Goal: Task Accomplishment & Management: Use online tool/utility

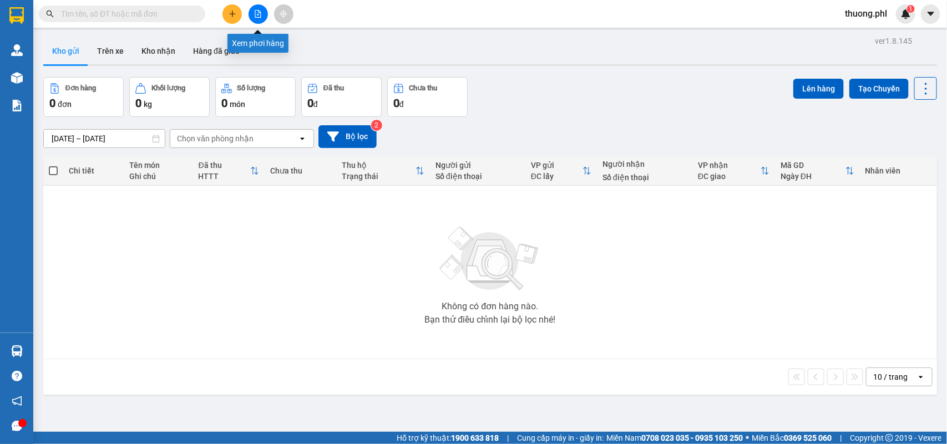
click at [254, 13] on icon "file-add" at bounding box center [258, 14] width 8 height 8
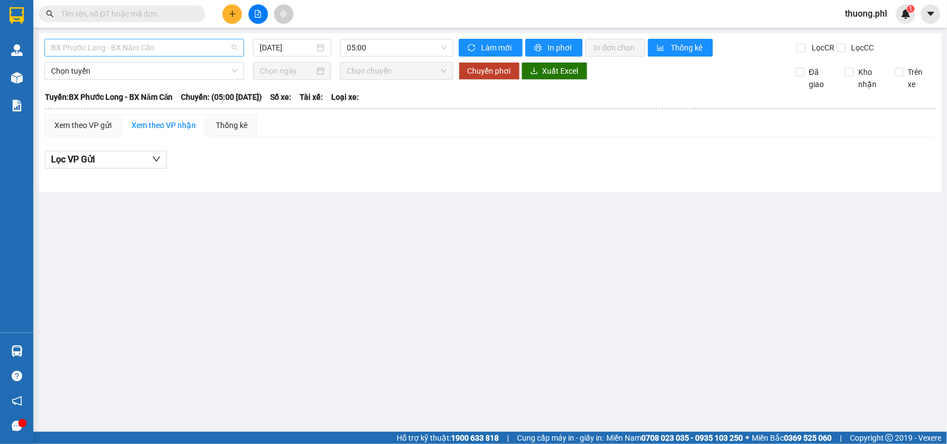
click at [158, 50] on span "BX Phước Long - BX Năm Căn" at bounding box center [144, 47] width 186 height 17
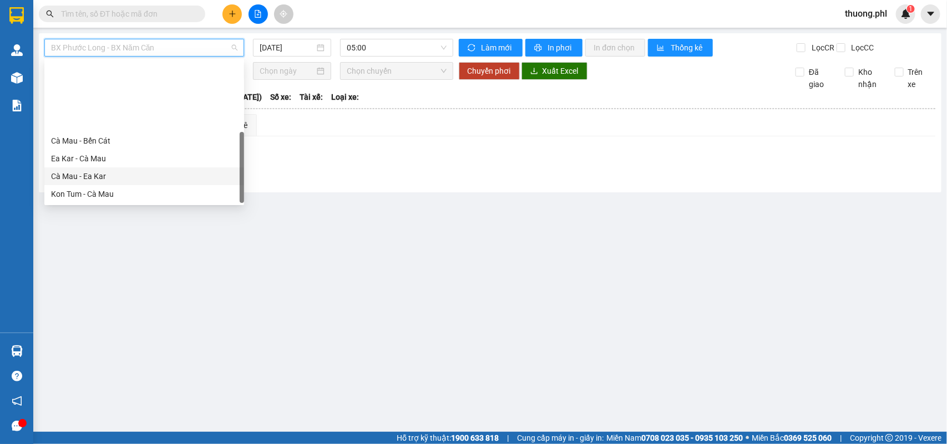
scroll to position [89, 0]
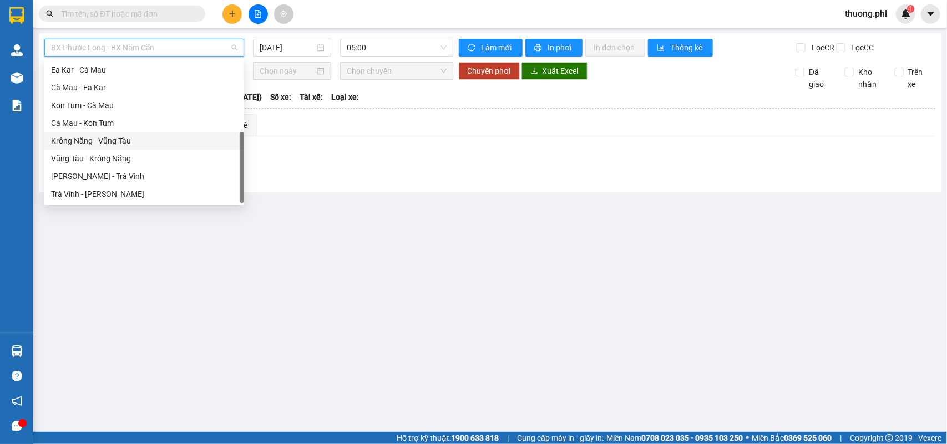
click at [88, 137] on div "Krông Năng - Vũng Tàu" at bounding box center [144, 141] width 186 height 12
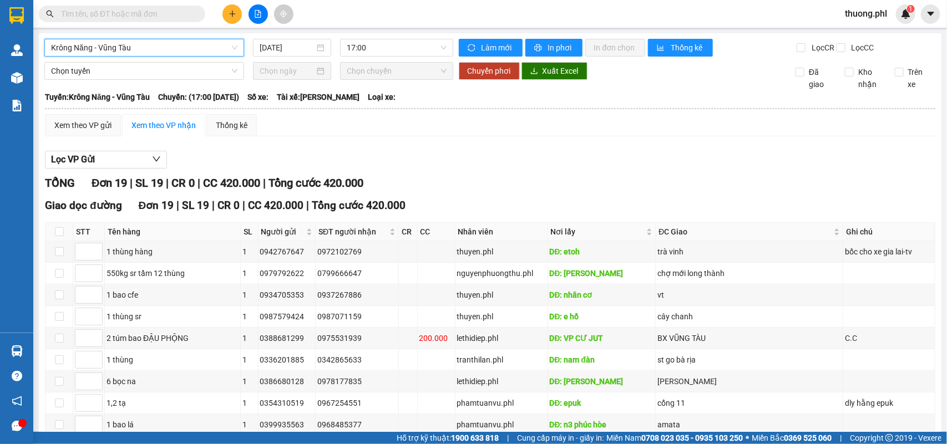
click at [279, 57] on div "Krông Năng - [GEOGRAPHIC_DATA] Năng - [GEOGRAPHIC_DATA] [DATE] 17:00" at bounding box center [248, 48] width 409 height 18
click at [275, 50] on input "[DATE]" at bounding box center [287, 48] width 55 height 12
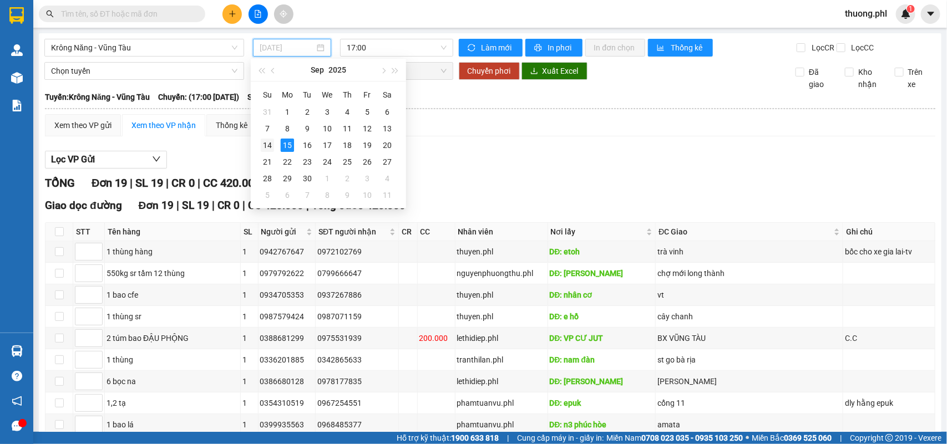
click at [275, 140] on tr "14 15 16 17 18 19 20" at bounding box center [327, 145] width 140 height 17
click at [267, 140] on div "14" at bounding box center [267, 145] width 13 height 13
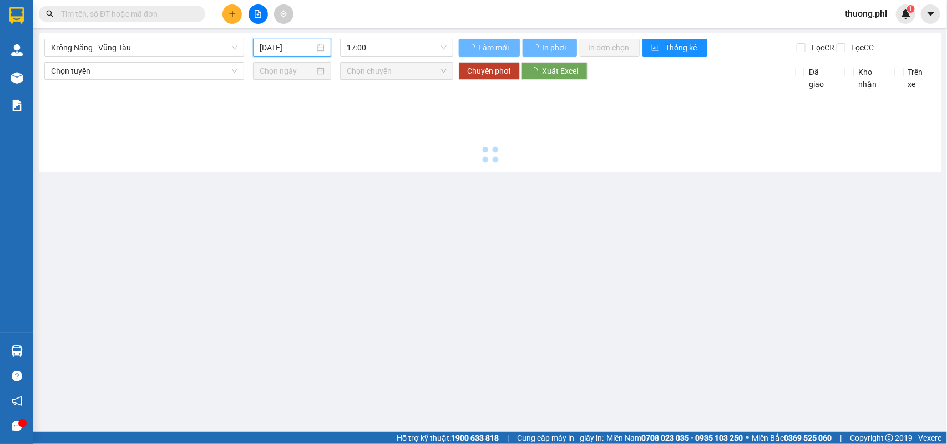
type input "[DATE]"
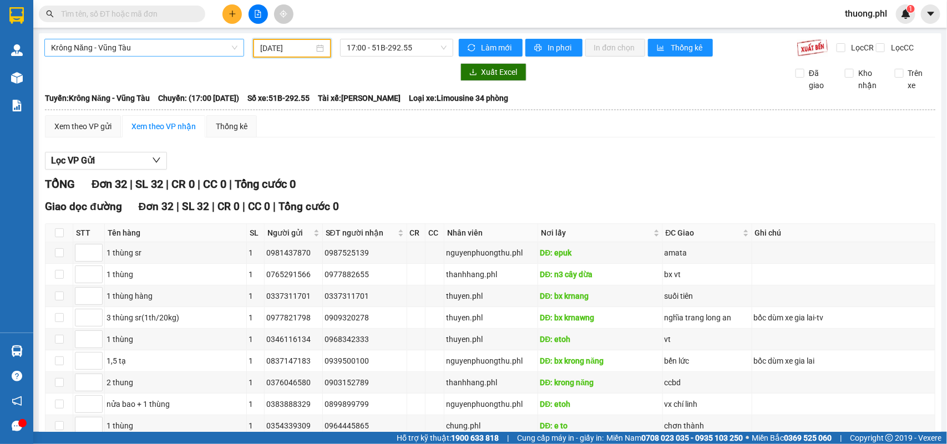
click at [126, 48] on span "Krông Năng - Vũng Tàu" at bounding box center [144, 47] width 186 height 17
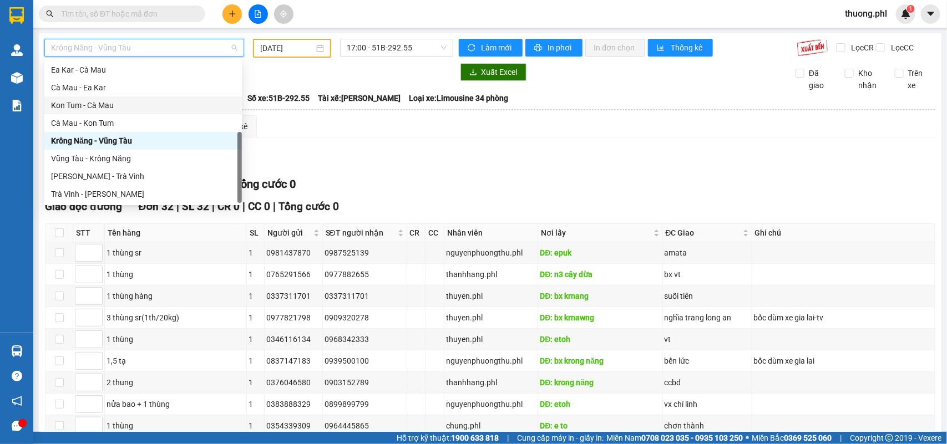
click at [84, 104] on div "Kon Tum - Cà Mau" at bounding box center [143, 105] width 184 height 12
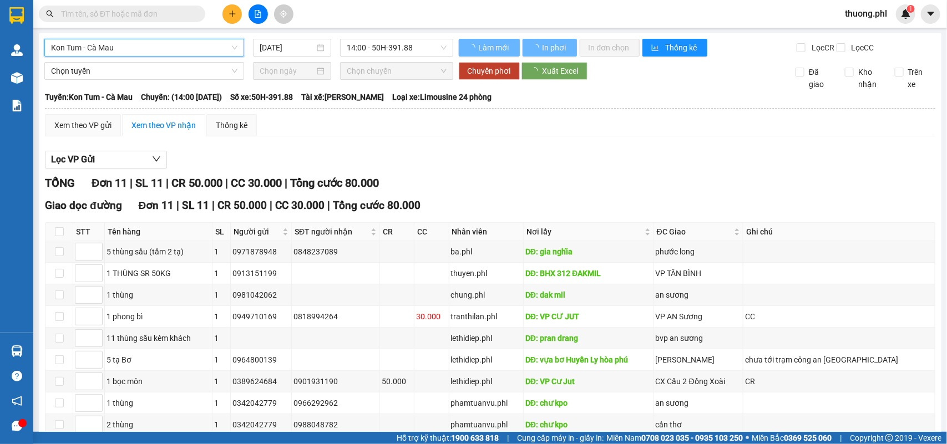
click at [292, 50] on input "[DATE]" at bounding box center [287, 48] width 55 height 12
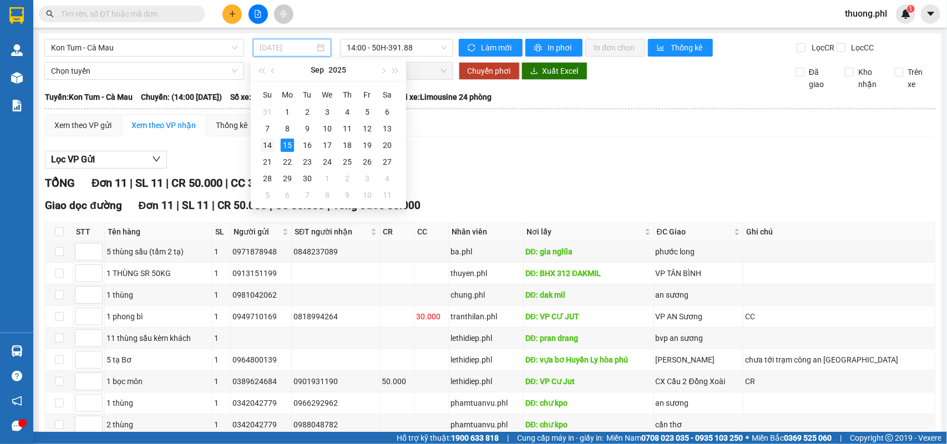
click at [269, 142] on div "14" at bounding box center [267, 145] width 13 height 13
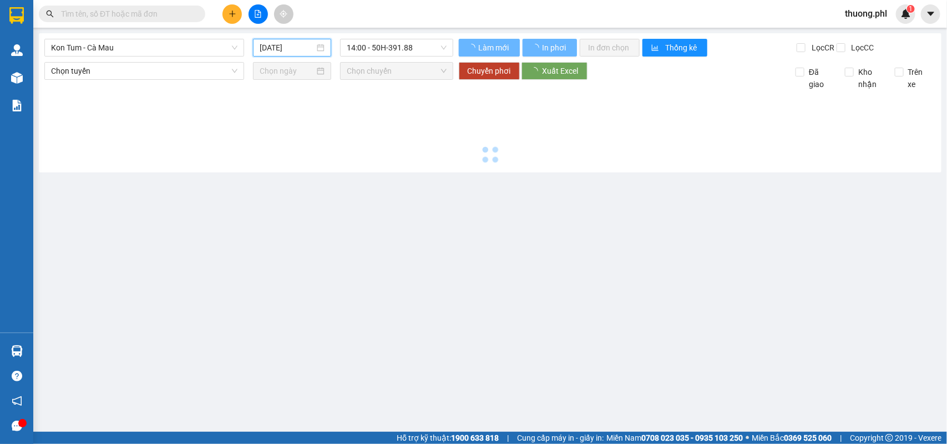
type input "[DATE]"
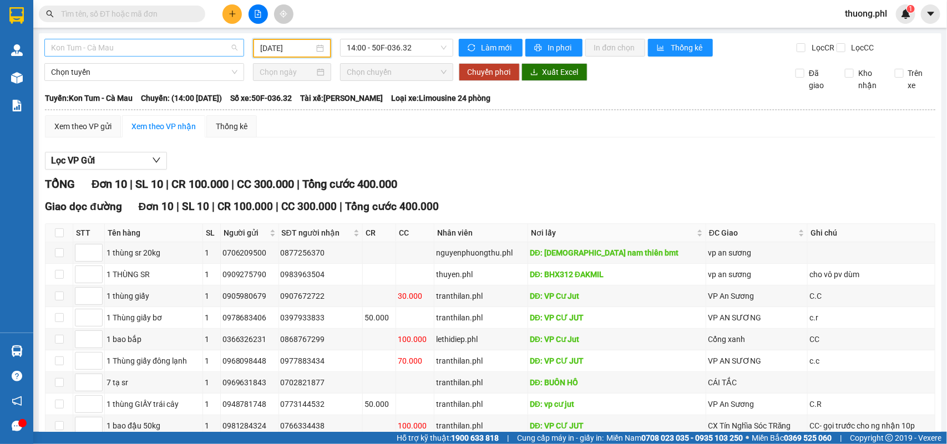
click at [183, 46] on span "Kon Tum - Cà Mau" at bounding box center [144, 47] width 186 height 17
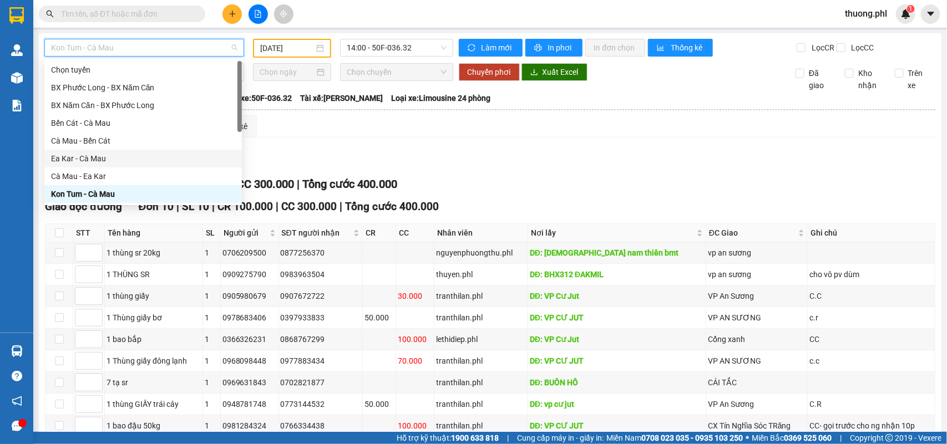
click at [120, 153] on div "Ea Kar - Cà Mau" at bounding box center [143, 159] width 184 height 12
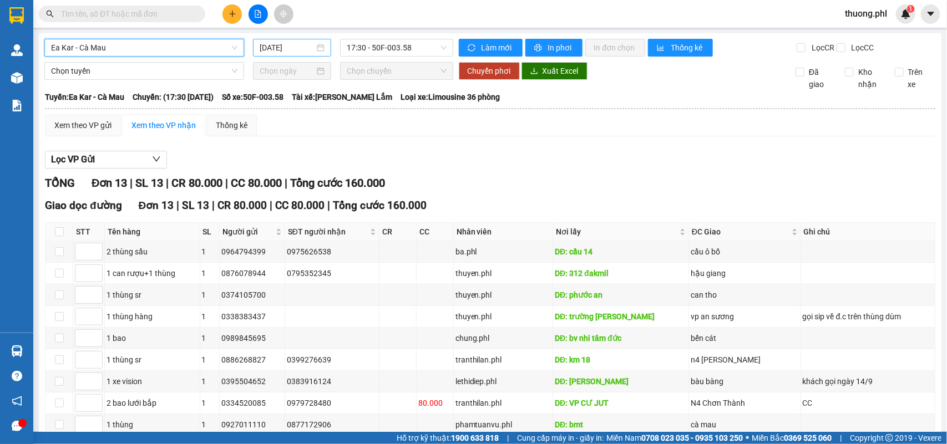
click at [290, 43] on input "[DATE]" at bounding box center [287, 48] width 55 height 12
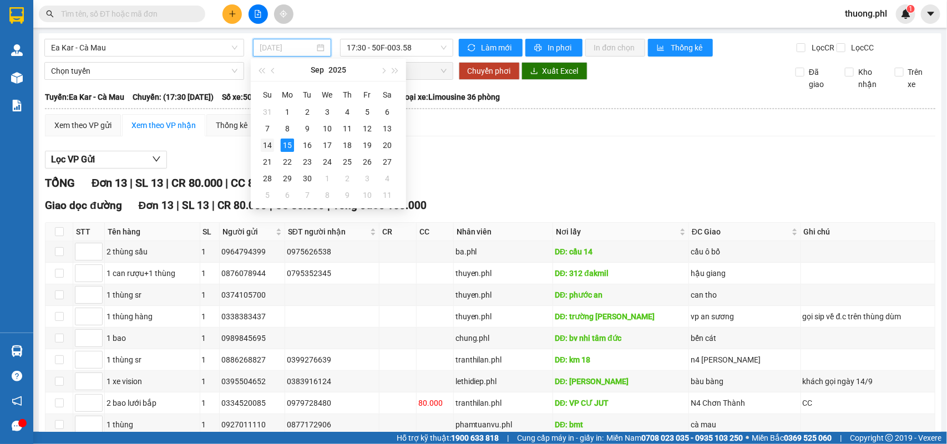
click at [271, 144] on div "14" at bounding box center [267, 145] width 13 height 13
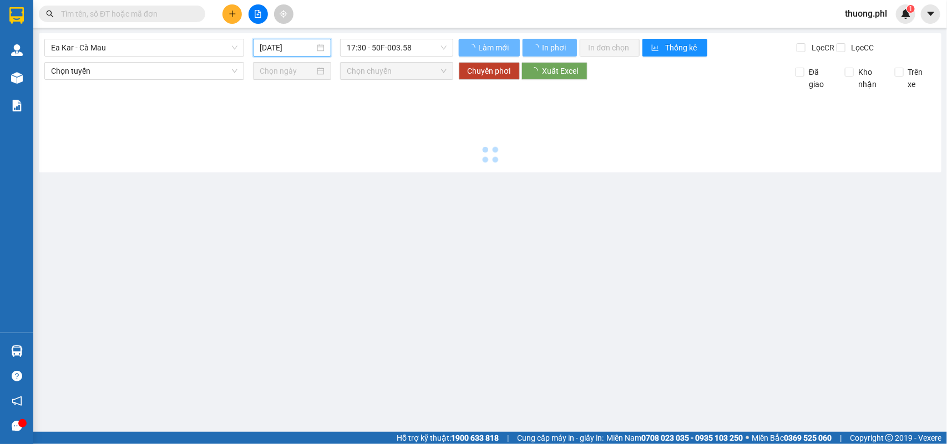
type input "[DATE]"
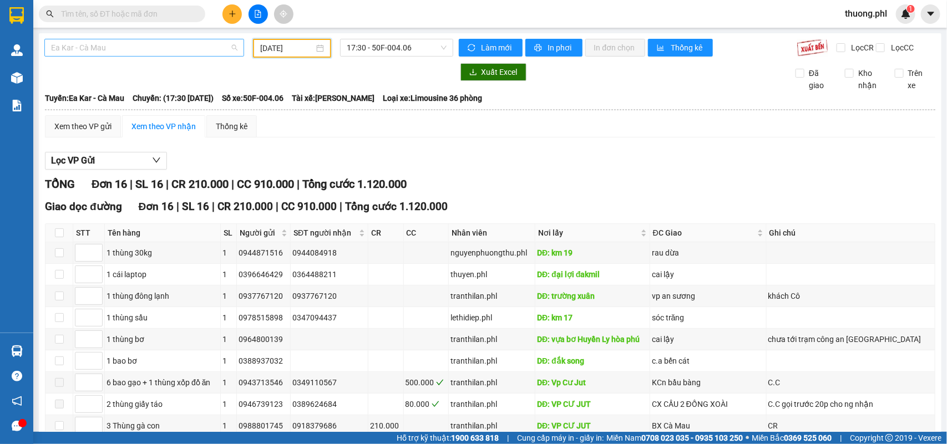
click at [154, 51] on span "Ea Kar - Cà Mau" at bounding box center [144, 47] width 186 height 17
